Goal: Find specific page/section: Find specific page/section

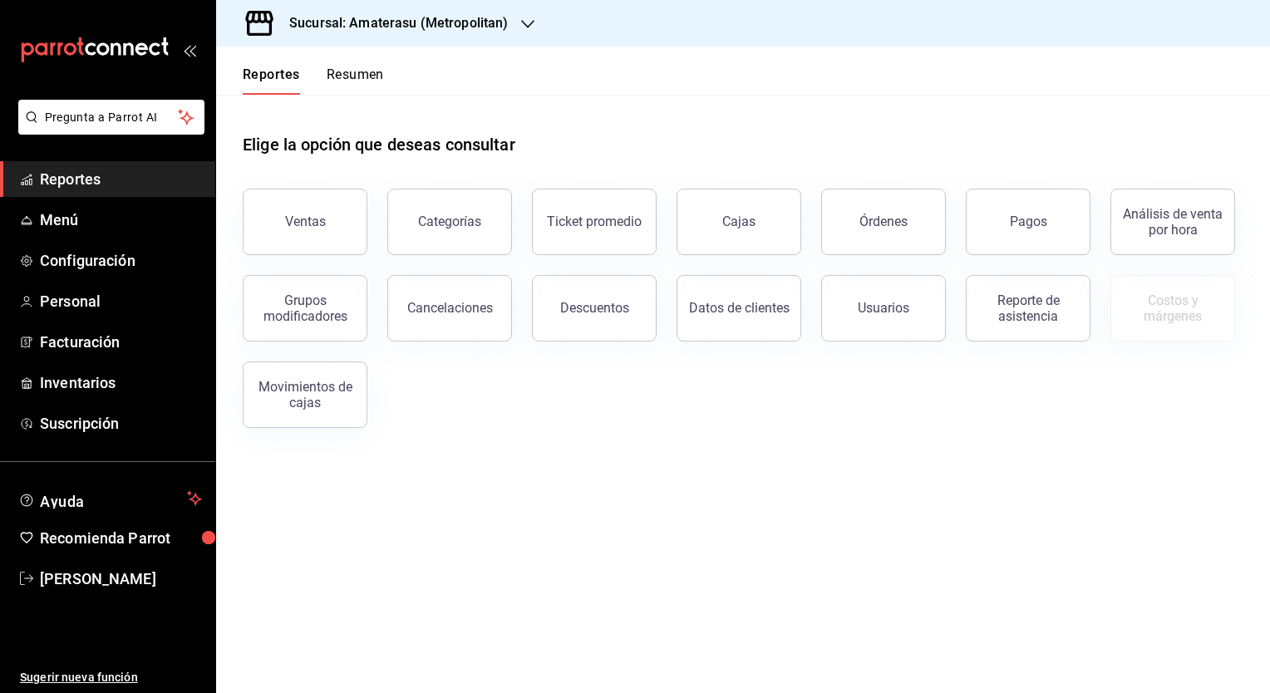
click at [525, 25] on icon "button" at bounding box center [527, 23] width 13 height 13
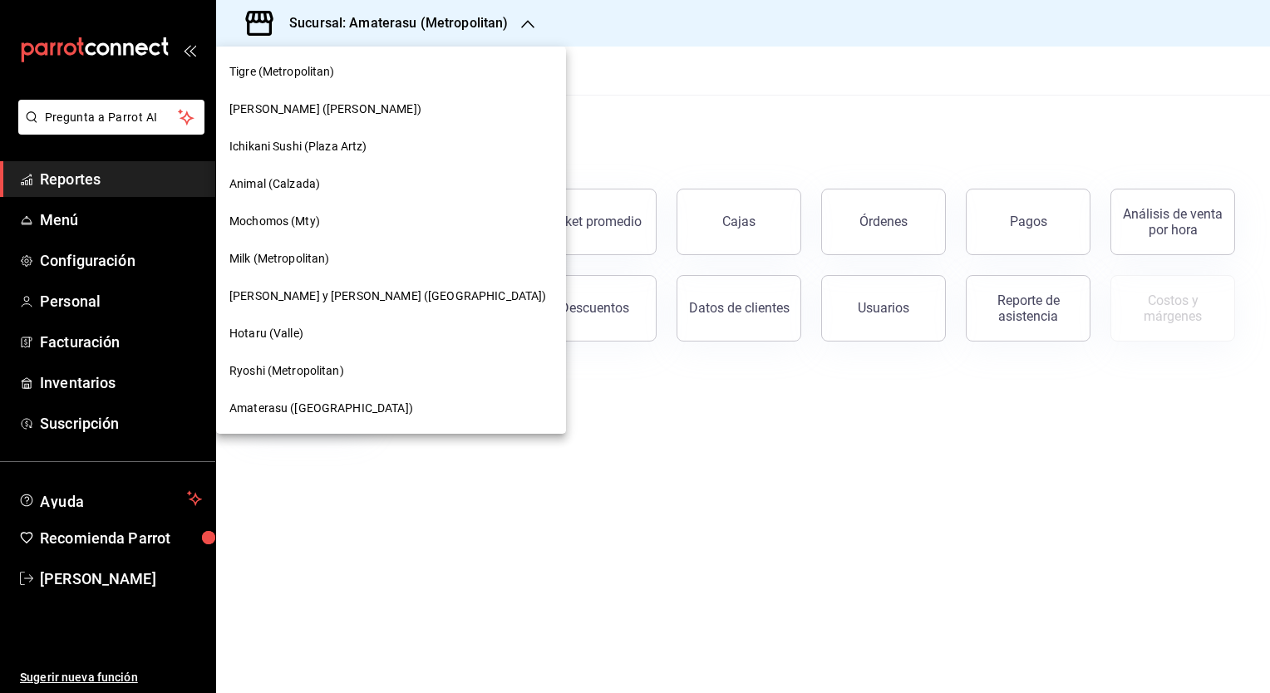
click at [288, 372] on span "Ryoshi (Metropolitan)" at bounding box center [286, 370] width 115 height 17
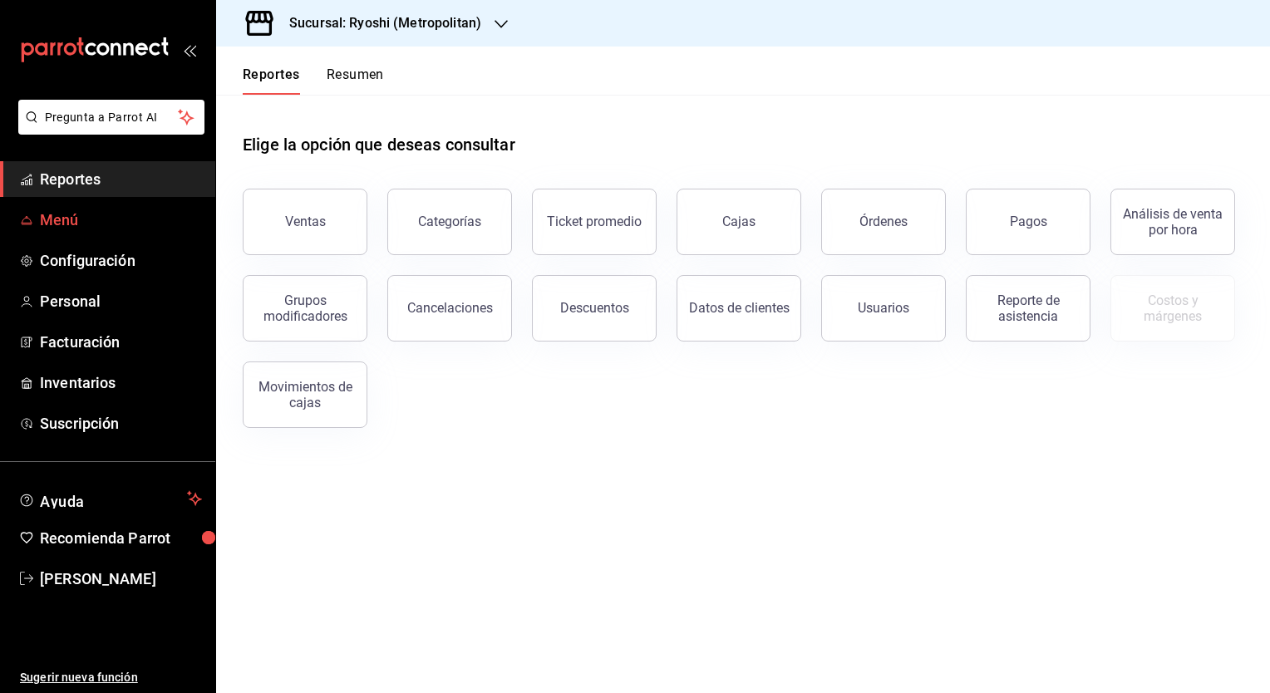
click at [64, 221] on span "Menú" at bounding box center [121, 220] width 162 height 22
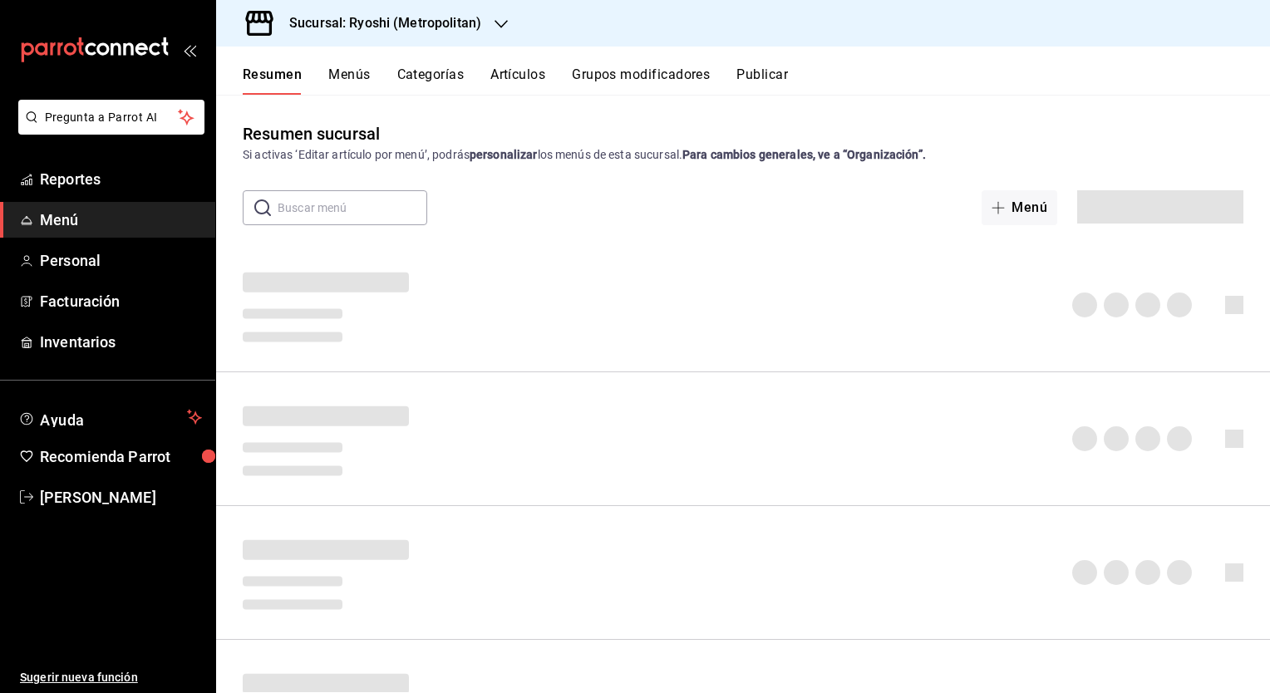
click at [513, 75] on button "Artículos" at bounding box center [517, 80] width 55 height 28
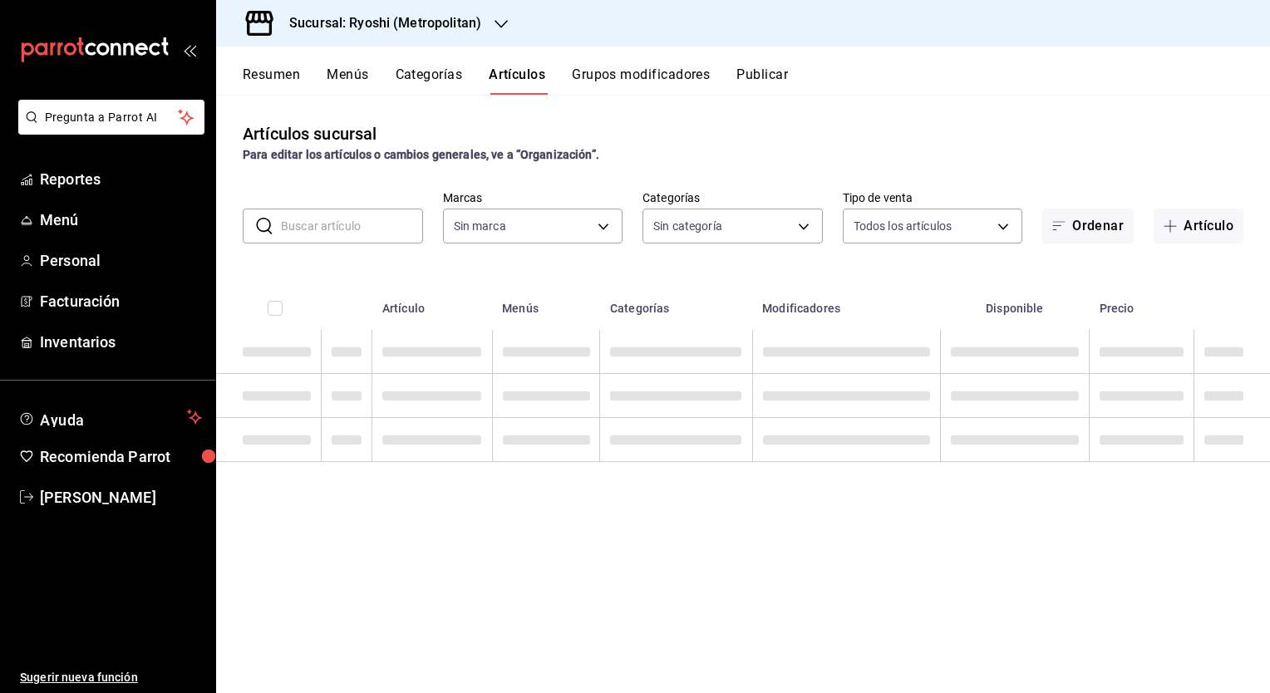
type input "afd8f7e0-6441-4225-b079-3ecb6f1759bb,a0f13850-a6cf-4674-87cd-ec670d2b59b9"
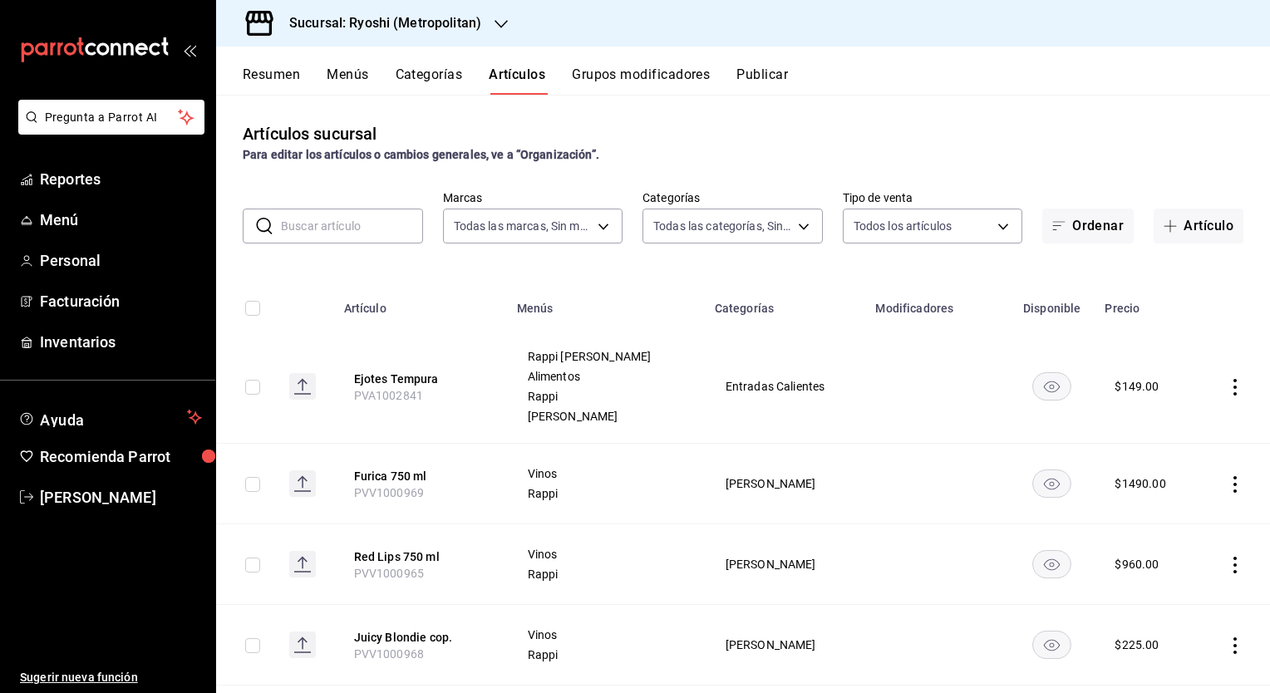
type input "feb80afa-84ca-40b4-b595-bfbaac699c32,812aad81-9313-4289-adaa-71f0113c50cb,f2911…"
click at [361, 224] on input "text" at bounding box center [352, 225] width 142 height 33
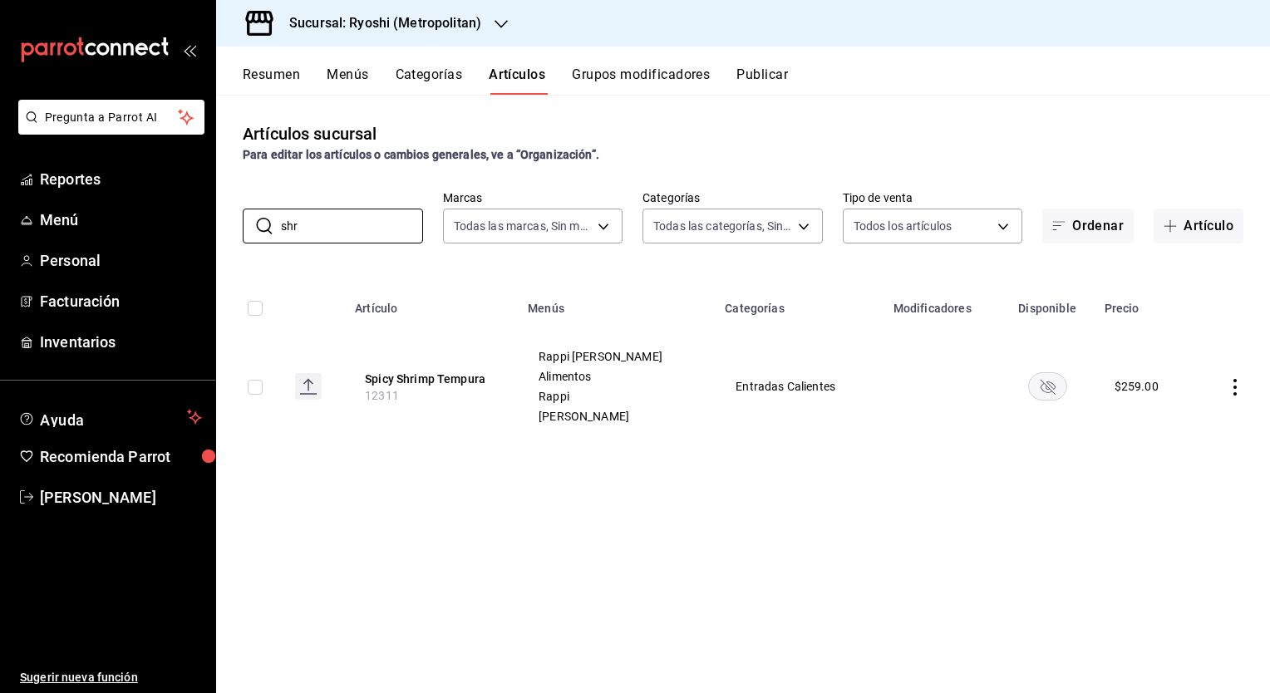
drag, startPoint x: 321, startPoint y: 224, endPoint x: 233, endPoint y: 224, distance: 88.1
click at [233, 224] on div "​ shr ​ Marcas Todas las marcas, Sin marca afd8f7e0-6441-4225-b079-3ecb6f1759bb…" at bounding box center [743, 216] width 1054 height 53
type input "s"
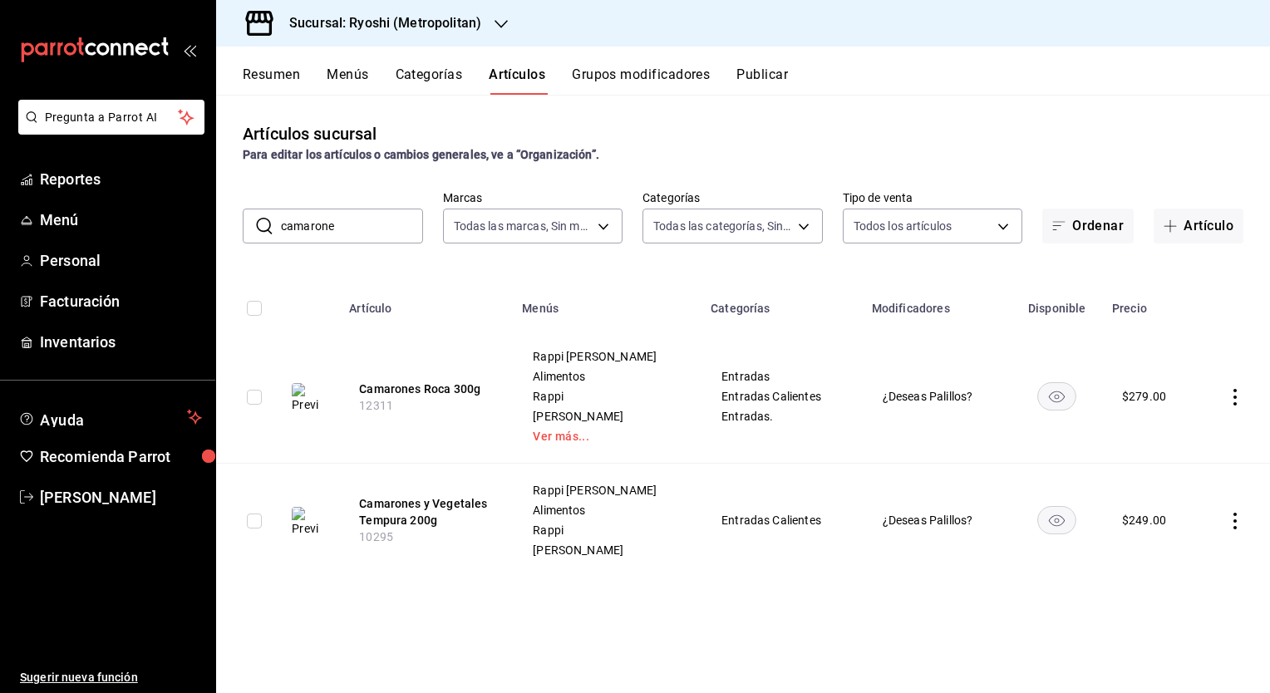
drag, startPoint x: 366, startPoint y: 221, endPoint x: 376, endPoint y: 217, distance: 10.8
click at [376, 217] on input "camarone" at bounding box center [352, 225] width 142 height 33
drag, startPoint x: 382, startPoint y: 217, endPoint x: 155, endPoint y: 218, distance: 227.7
click at [155, 218] on div "Pregunta a Parrot AI Reportes Menú Personal Facturación Inventarios Ayuda Recom…" at bounding box center [635, 346] width 1270 height 693
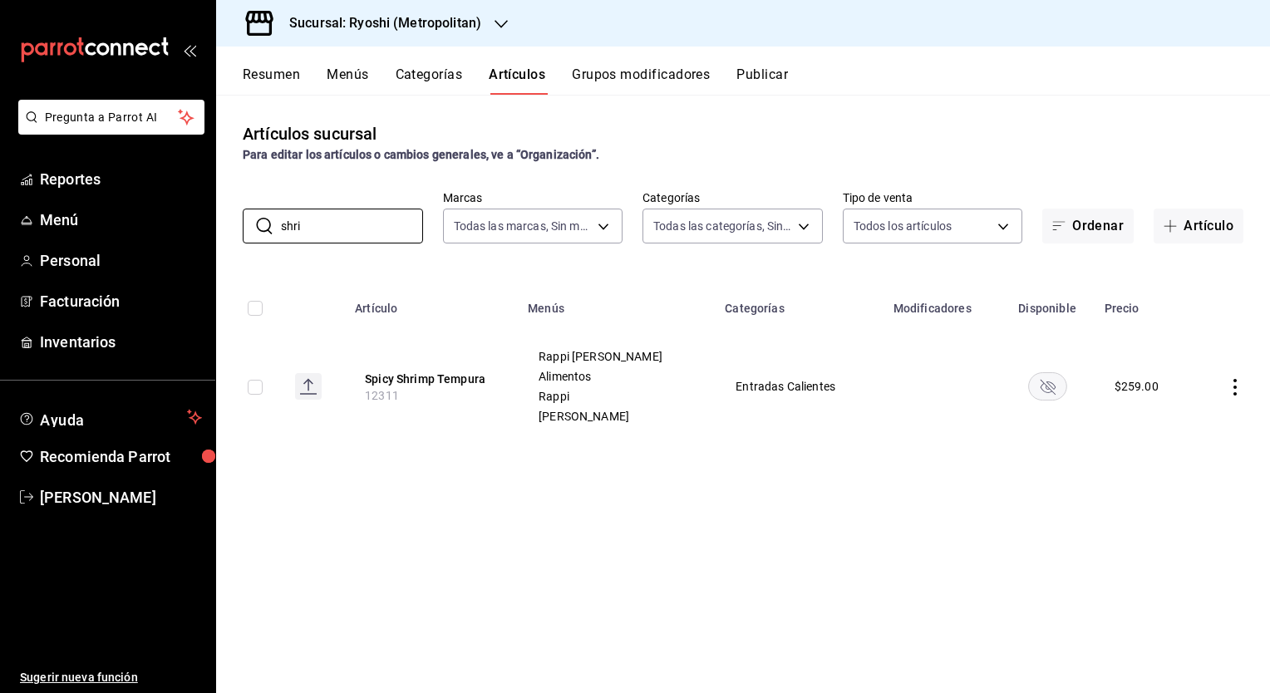
type input "shri"
